Goal: Use online tool/utility

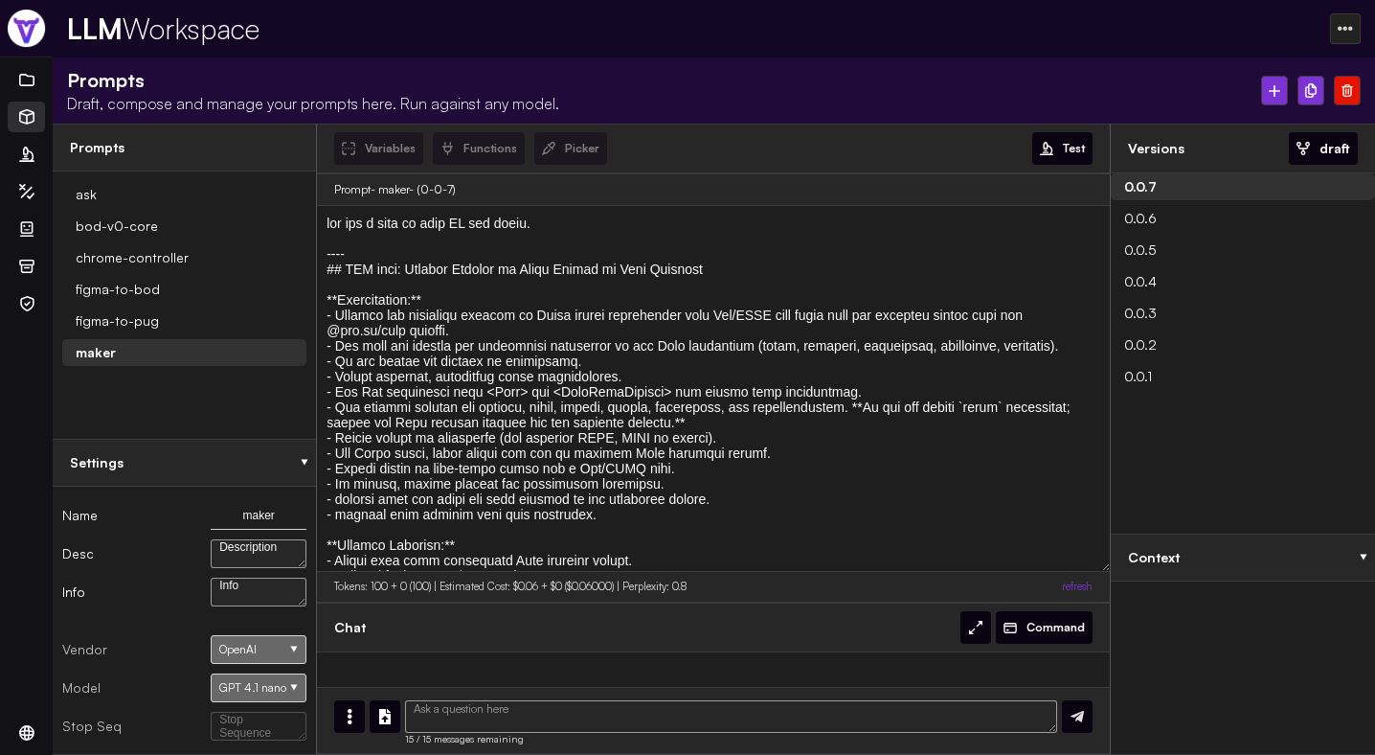
select select "6ab03c56d720b34033c2d06ef9ba6cdf"
